Goal: Transaction & Acquisition: Purchase product/service

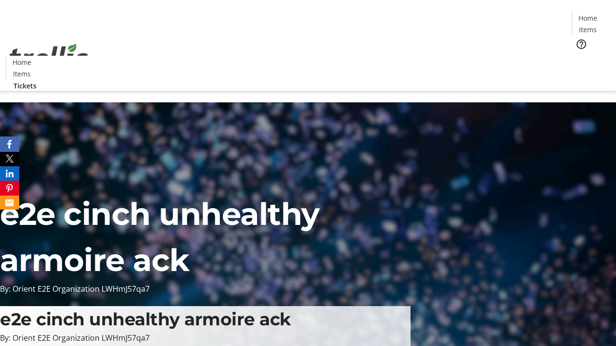
click at [579, 56] on span "Tickets" at bounding box center [590, 61] width 23 height 10
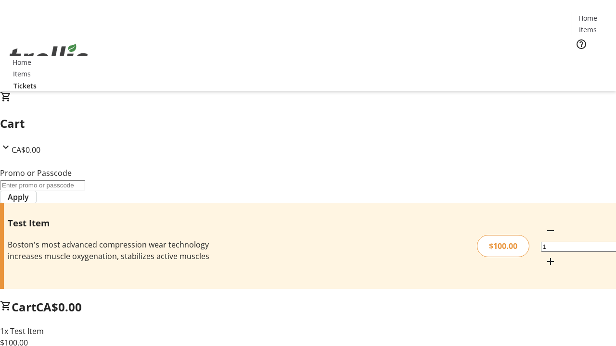
type input "FLAT"
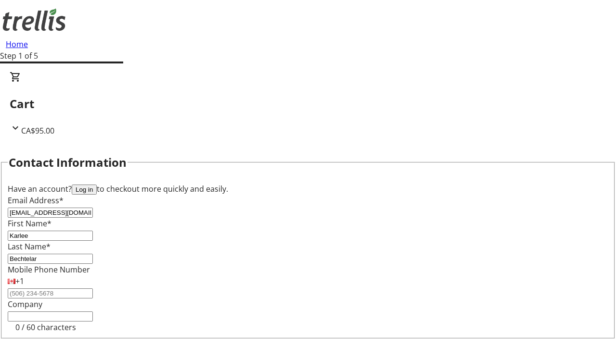
type input "Bechtelar"
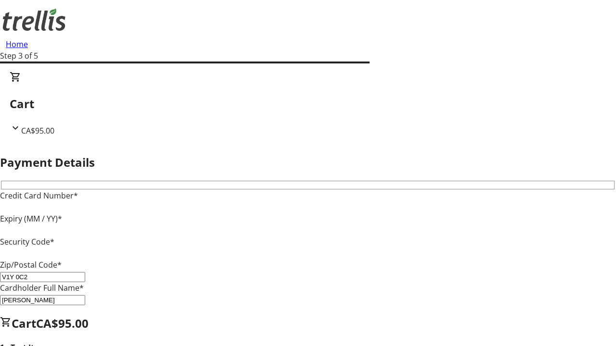
type input "V1Y 0C2"
